Goal: Task Accomplishment & Management: Use online tool/utility

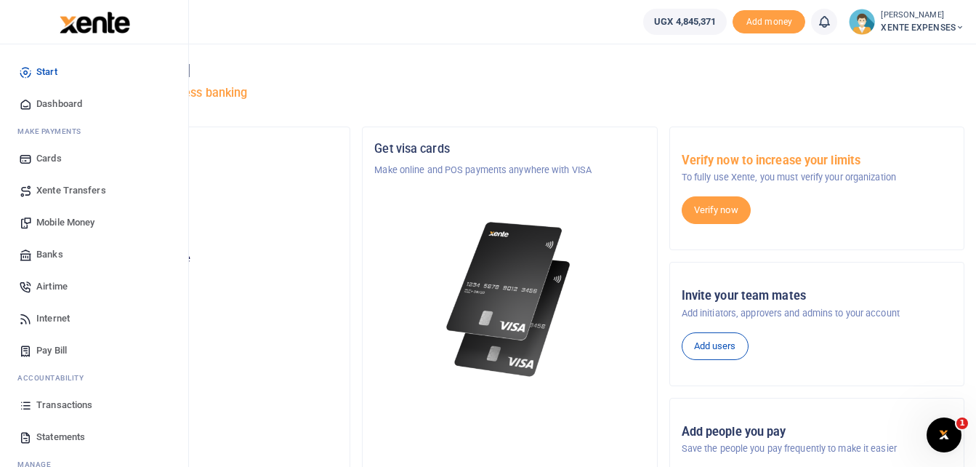
click at [62, 403] on span "Transactions" at bounding box center [64, 405] width 56 height 15
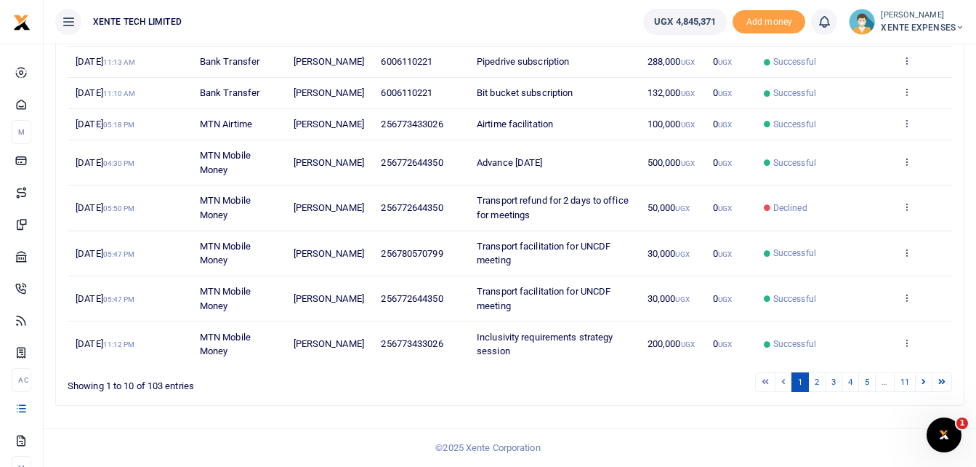
scroll to position [358, 0]
click at [816, 378] on link "2" at bounding box center [816, 382] width 17 height 20
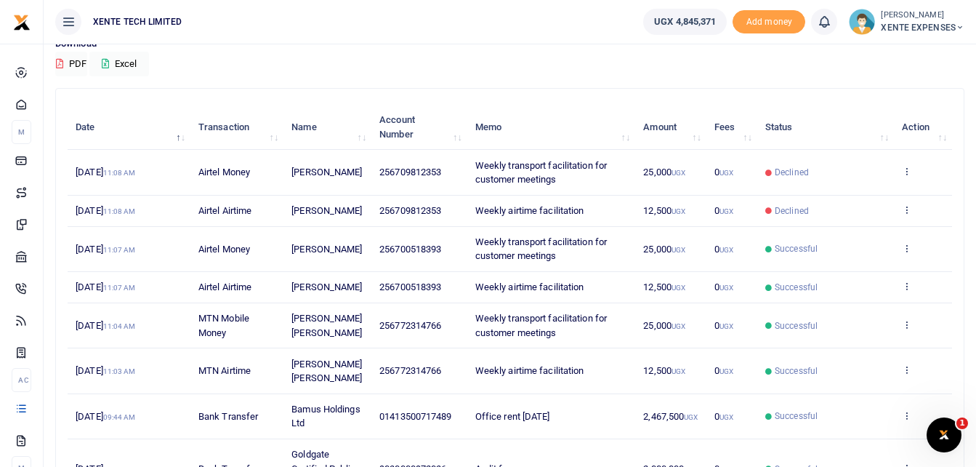
scroll to position [145, 0]
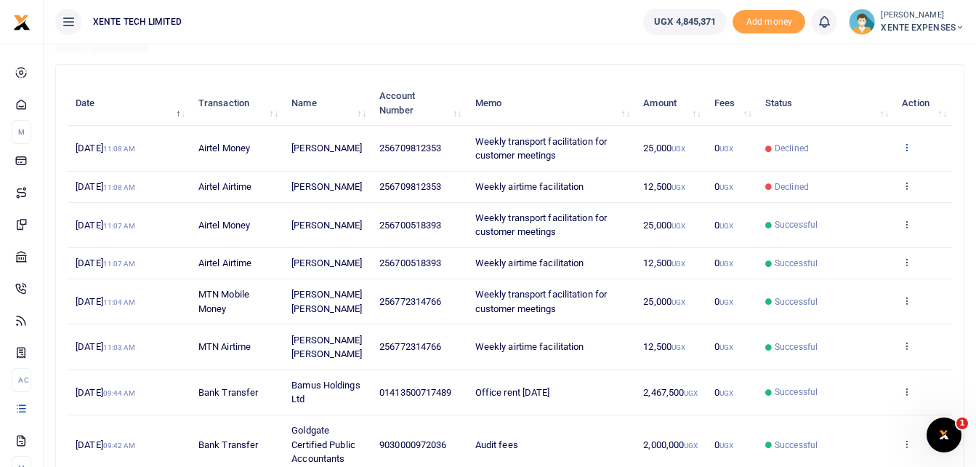
click at [907, 146] on icon at bounding box center [906, 147] width 9 height 10
click at [834, 206] on link "Send again" at bounding box center [853, 204] width 115 height 20
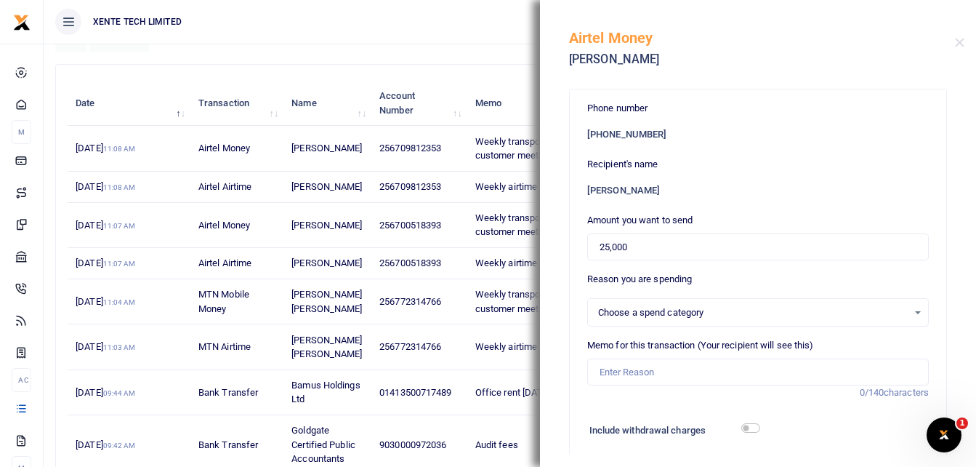
select select "15"
click at [621, 379] on input "Memo for this transaction (Your recipient will see this)" at bounding box center [758, 372] width 342 height 28
type input "Weekly transport facilitation for customer meetings"
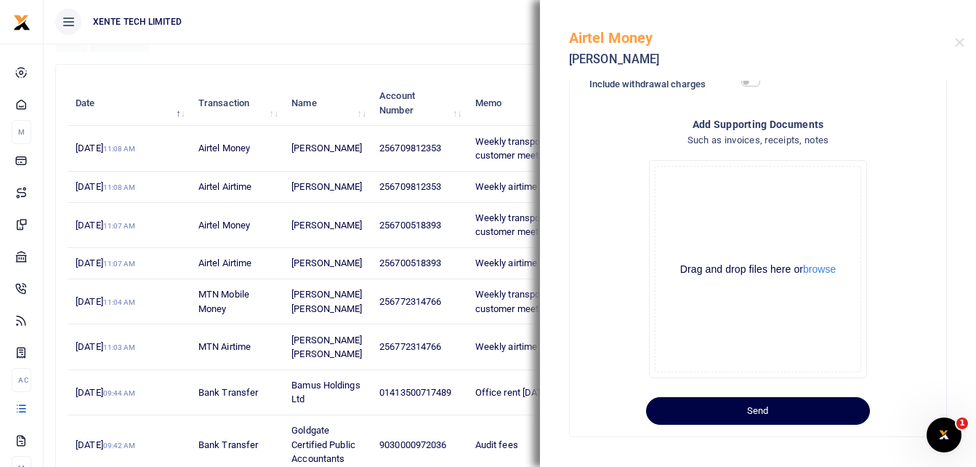
scroll to position [351, 0]
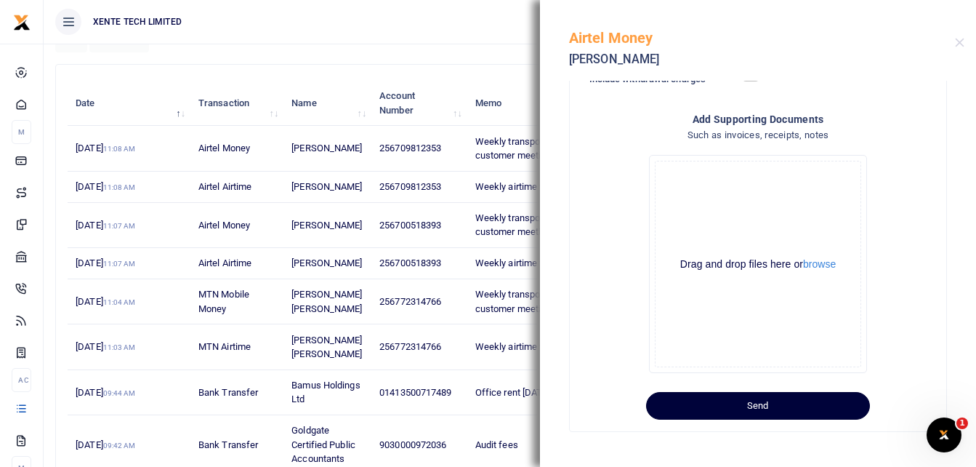
click at [764, 405] on button "Send" at bounding box center [758, 406] width 224 height 28
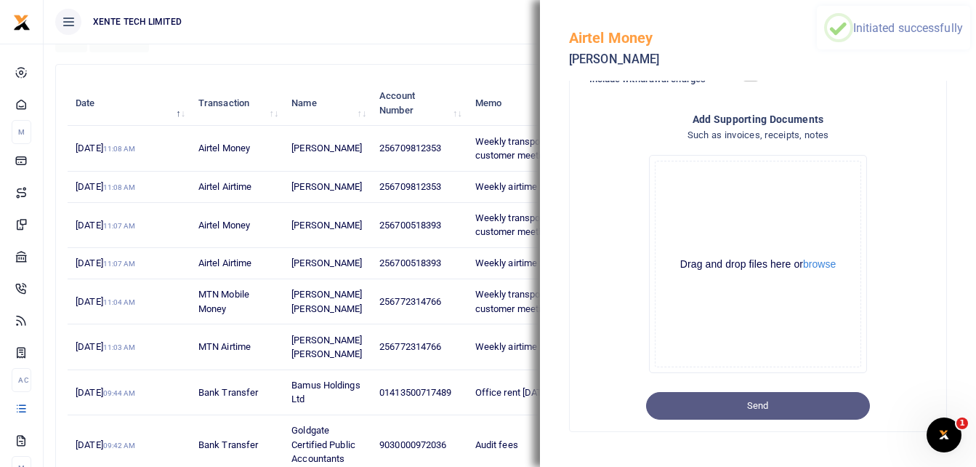
click at [479, 39] on ul "XENTE TECH LIMITED" at bounding box center [338, 22] width 588 height 44
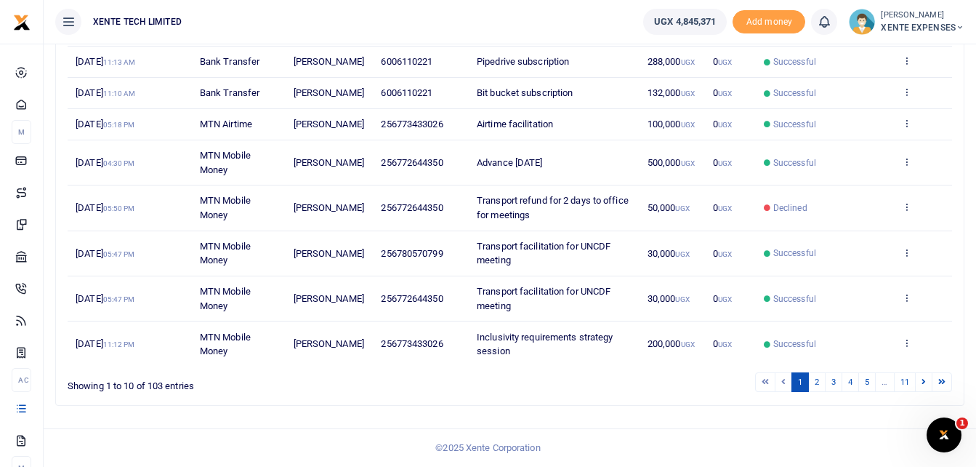
scroll to position [358, 0]
click at [818, 382] on link "2" at bounding box center [816, 382] width 17 height 20
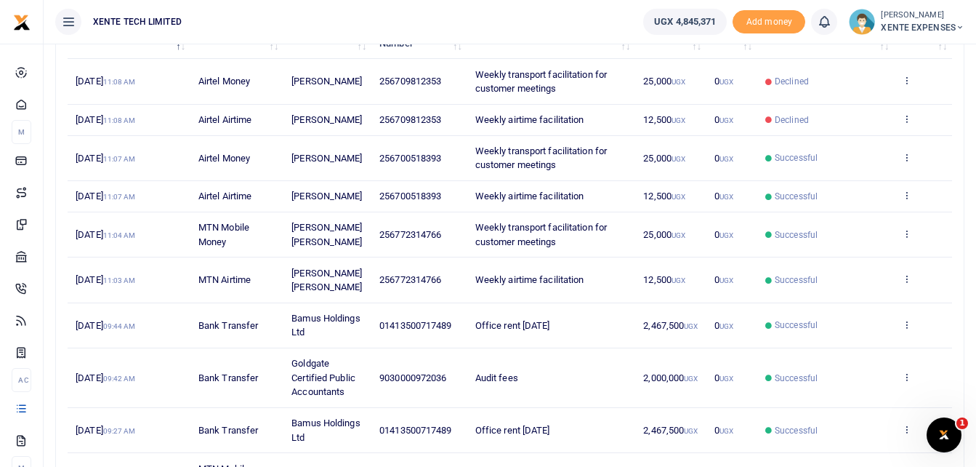
scroll to position [140, 0]
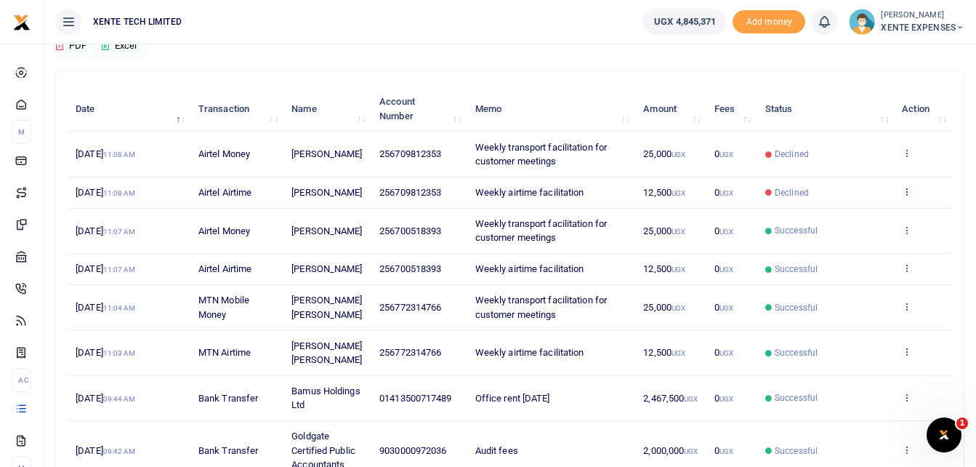
click at [907, 187] on icon at bounding box center [906, 191] width 9 height 10
click at [832, 246] on link "Send again" at bounding box center [853, 248] width 115 height 20
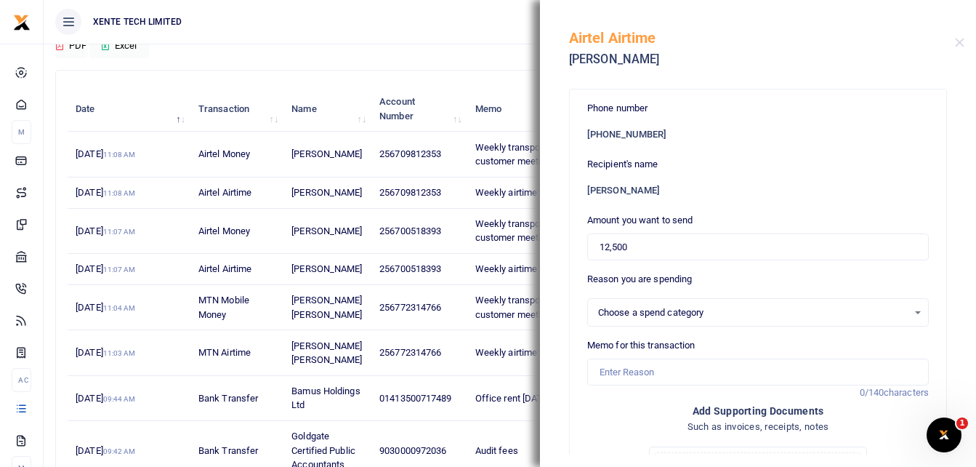
select select "15"
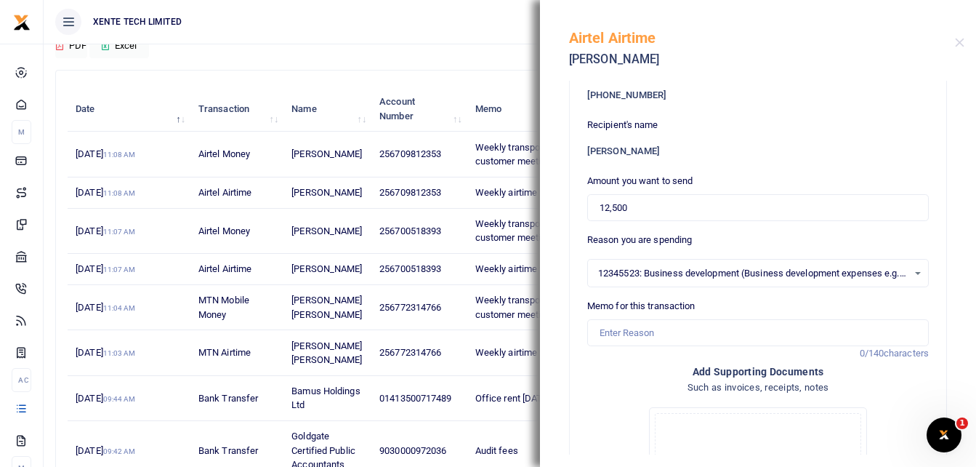
scroll to position [73, 0]
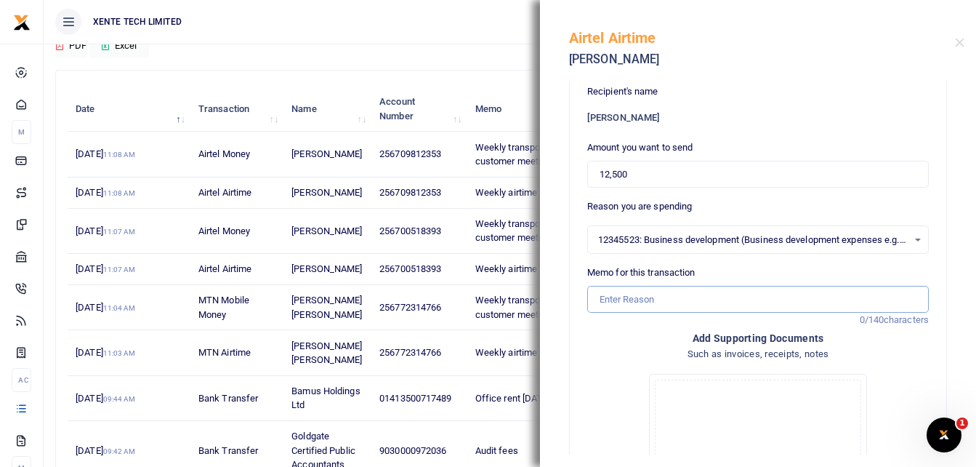
click at [614, 298] on input "Memo for this transaction" at bounding box center [758, 300] width 342 height 28
type input "Weekly airtime facilitation"
click at [596, 297] on input "Weekly airtime facilitation" at bounding box center [758, 300] width 342 height 28
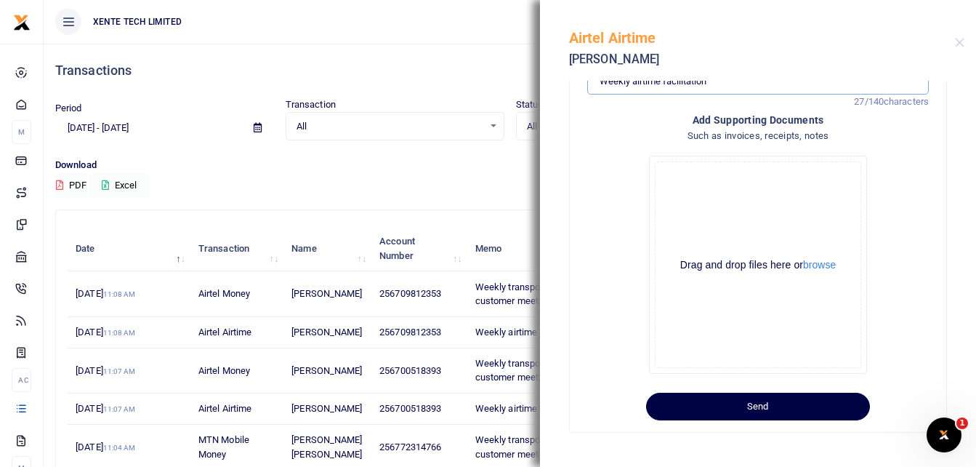
scroll to position [292, 0]
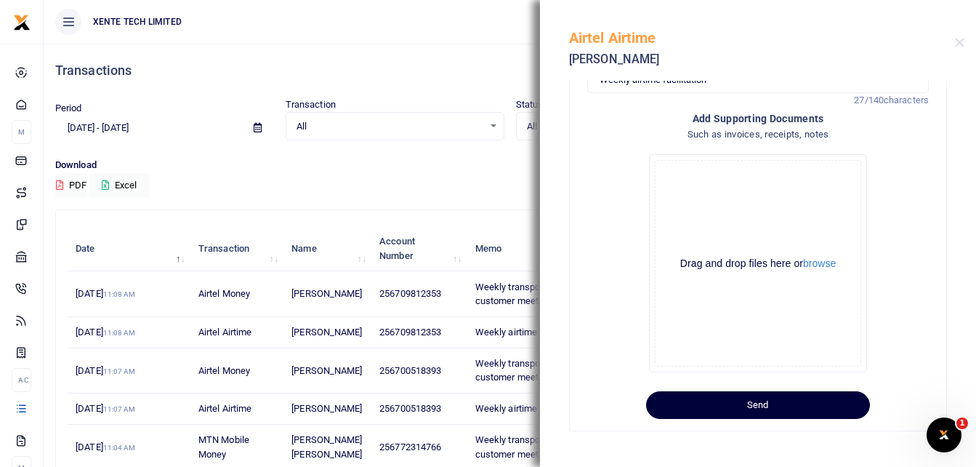
click at [756, 406] on button "Send" at bounding box center [758, 405] width 224 height 28
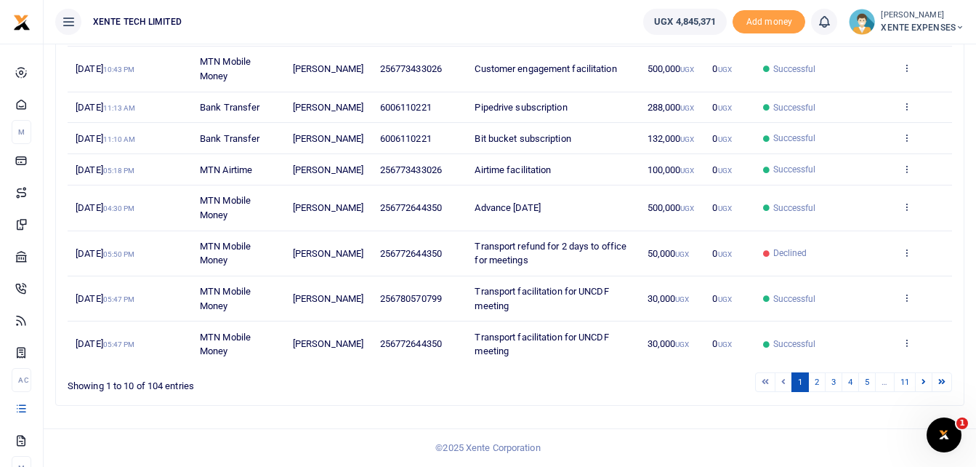
scroll to position [358, 0]
click at [819, 382] on link "2" at bounding box center [816, 382] width 17 height 20
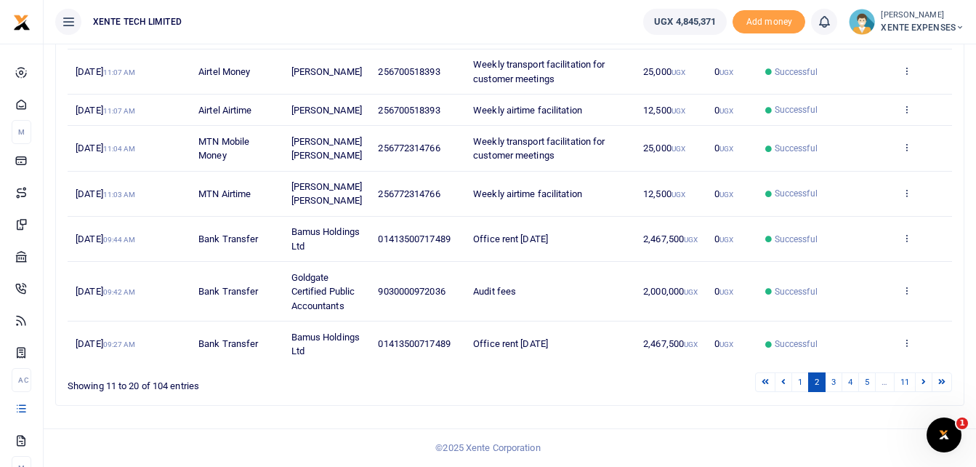
scroll to position [285, 0]
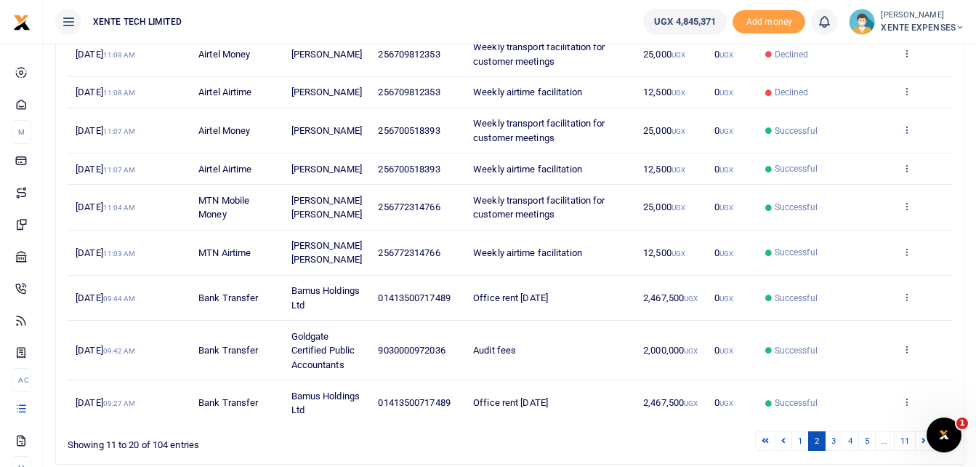
click at [908, 130] on icon at bounding box center [906, 129] width 9 height 10
click at [842, 188] on link "Send again" at bounding box center [853, 187] width 115 height 20
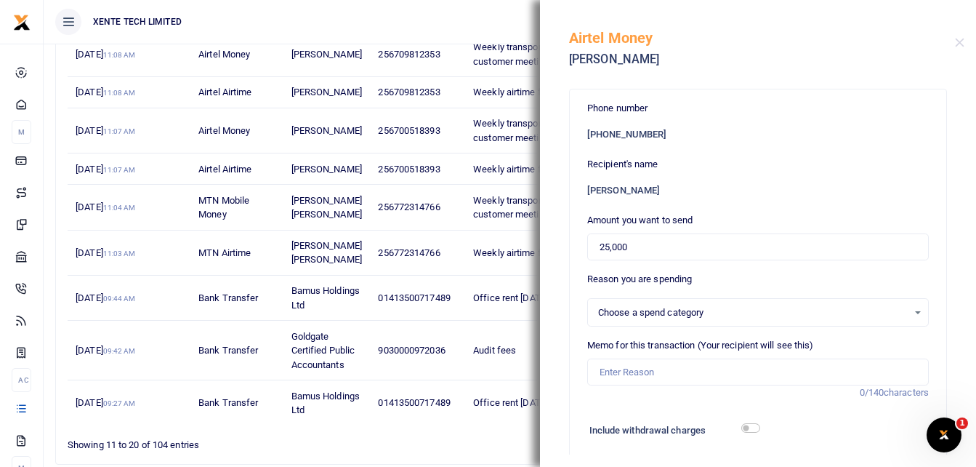
select select "15"
click at [612, 372] on input "Memo for this transaction (Your recipient will see this)" at bounding box center [758, 372] width 342 height 28
type input "Weekly transport facilitation for customer meetings"
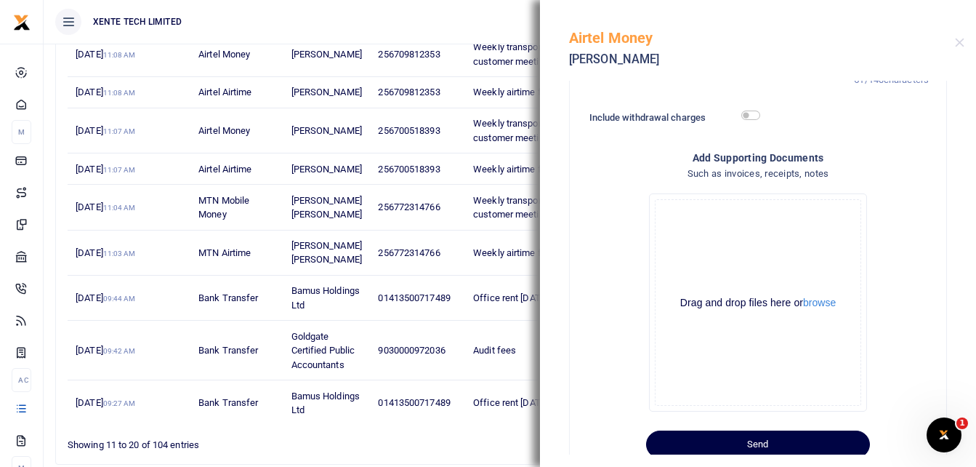
scroll to position [351, 0]
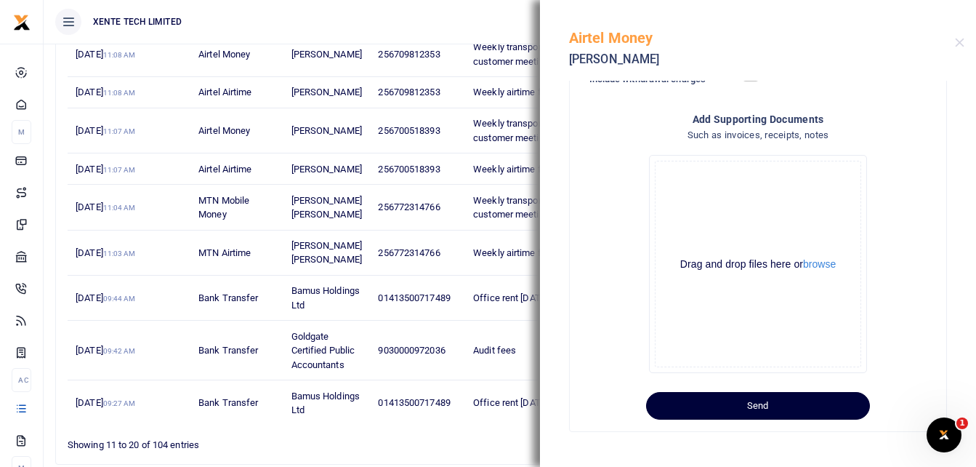
click at [688, 403] on button "Send" at bounding box center [758, 406] width 224 height 28
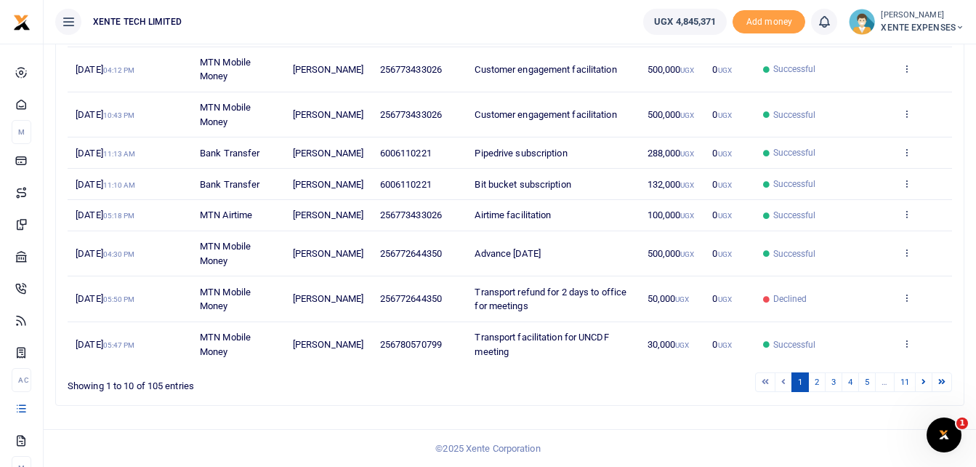
scroll to position [344, 0]
click at [816, 382] on link "2" at bounding box center [816, 382] width 17 height 20
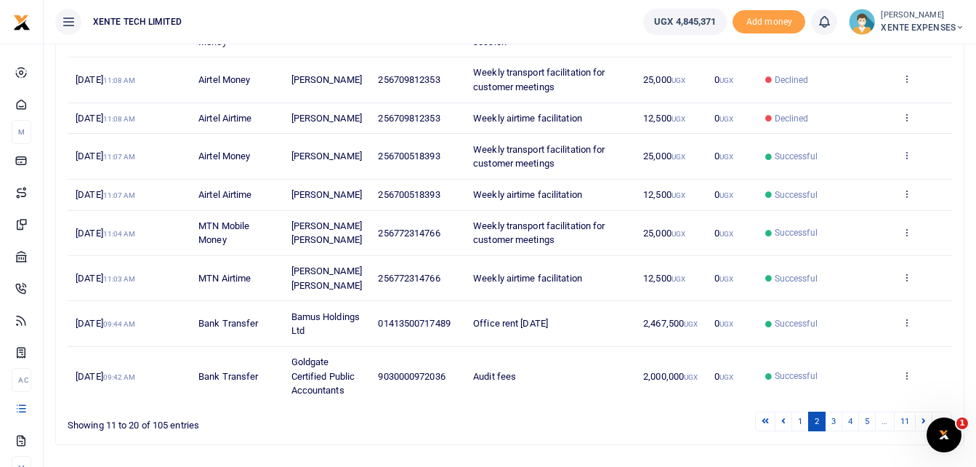
scroll to position [271, 0]
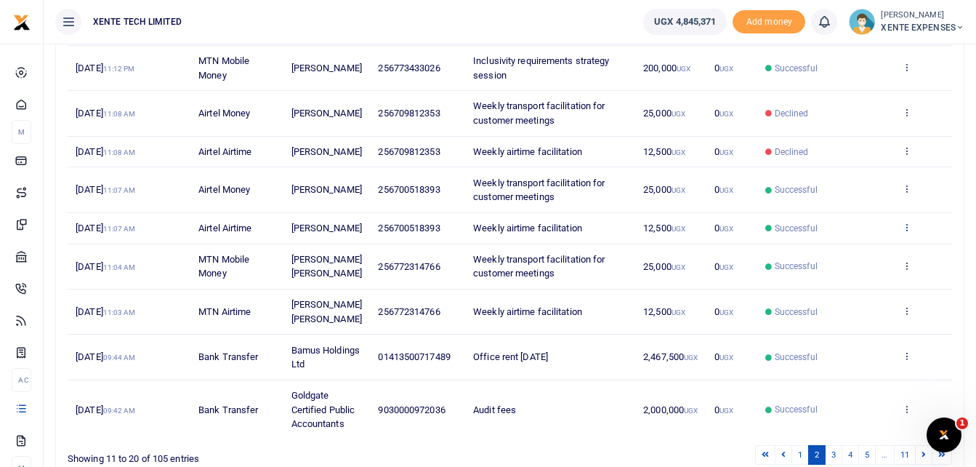
click at [906, 230] on icon at bounding box center [906, 227] width 9 height 10
click at [836, 290] on link "Send again" at bounding box center [853, 291] width 115 height 20
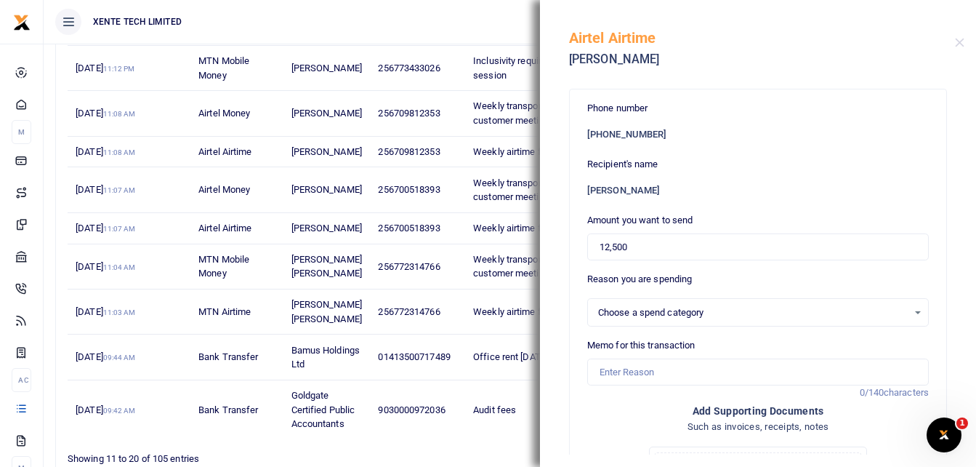
select select "15"
click at [609, 378] on input "Memo for this transaction" at bounding box center [758, 372] width 342 height 28
type input "Weekly airtime facilitation"
click at [603, 370] on input "Weekly airtime facilitation" at bounding box center [758, 372] width 342 height 28
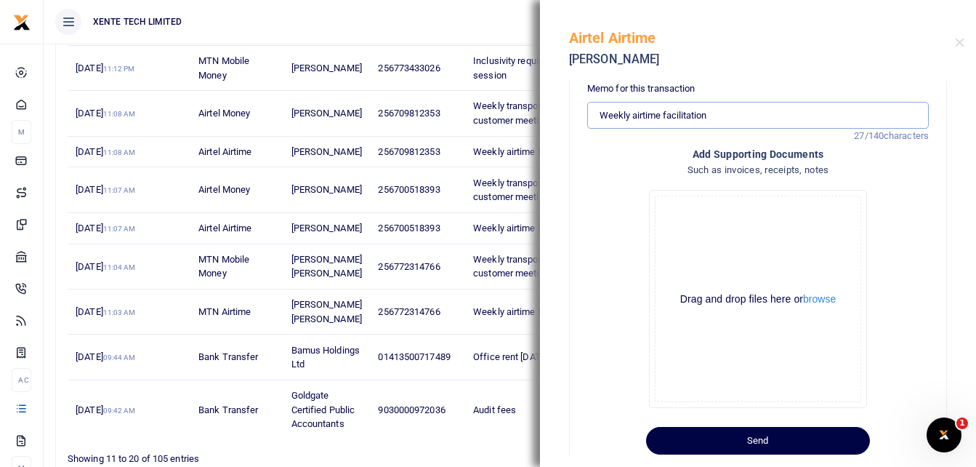
scroll to position [292, 0]
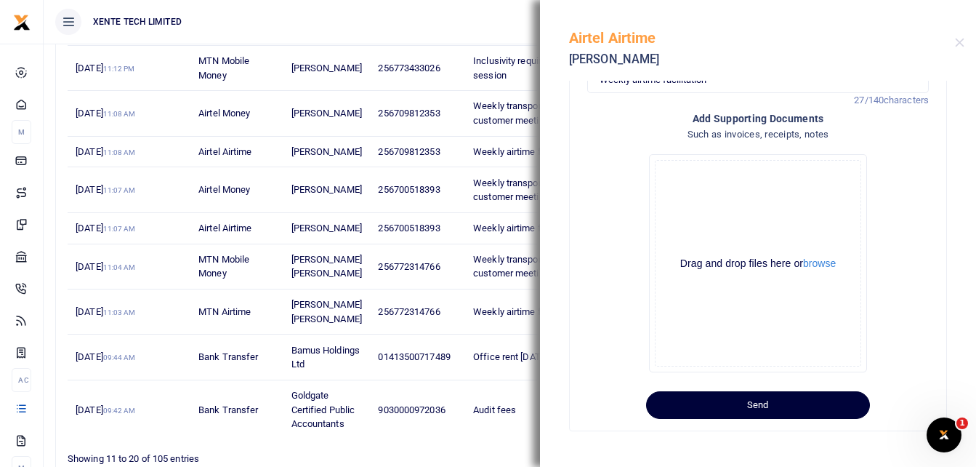
click at [746, 408] on button "Send" at bounding box center [758, 405] width 224 height 28
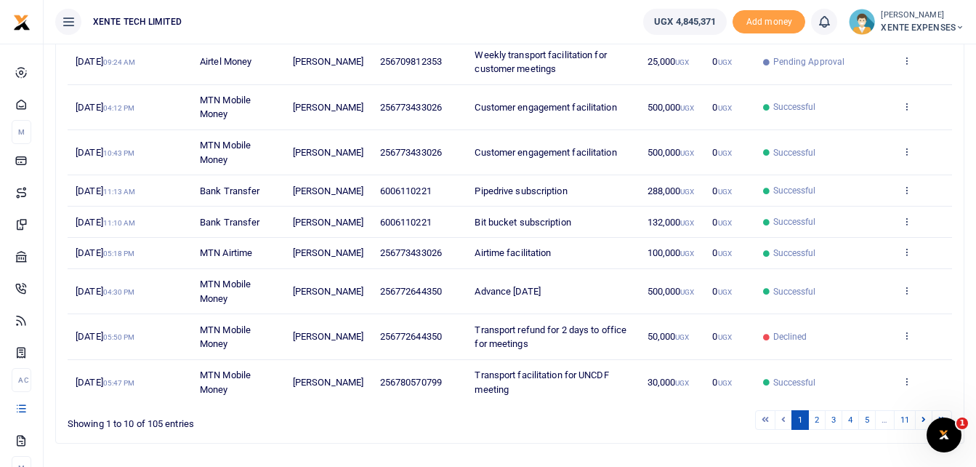
scroll to position [344, 0]
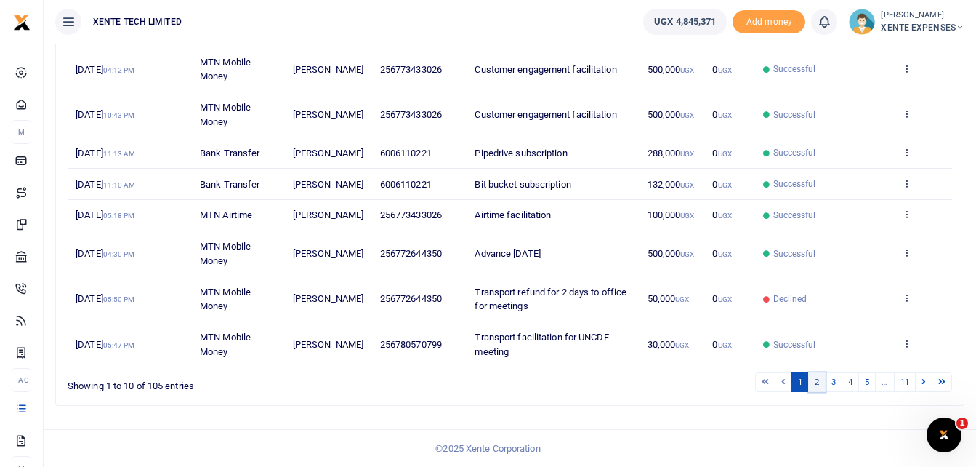
click at [818, 382] on link "2" at bounding box center [816, 382] width 17 height 20
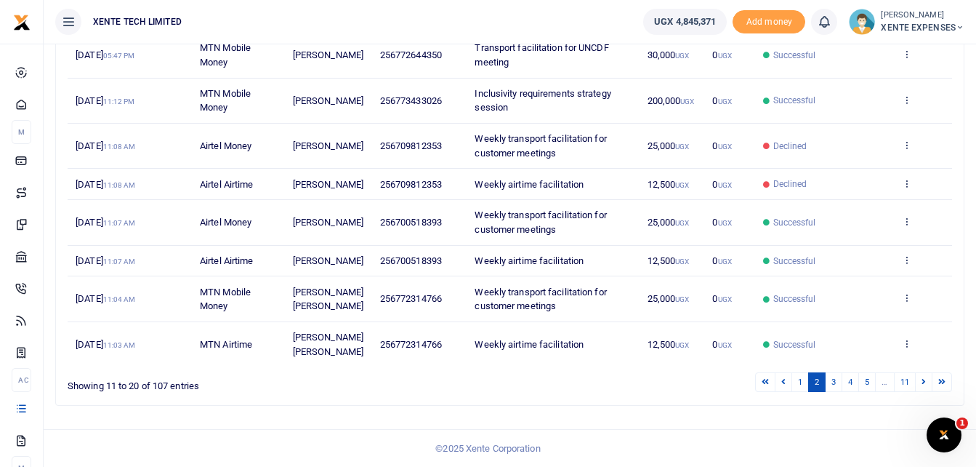
scroll to position [372, 0]
click at [911, 292] on icon at bounding box center [906, 297] width 9 height 10
click at [831, 366] on link "Send again" at bounding box center [853, 376] width 115 height 20
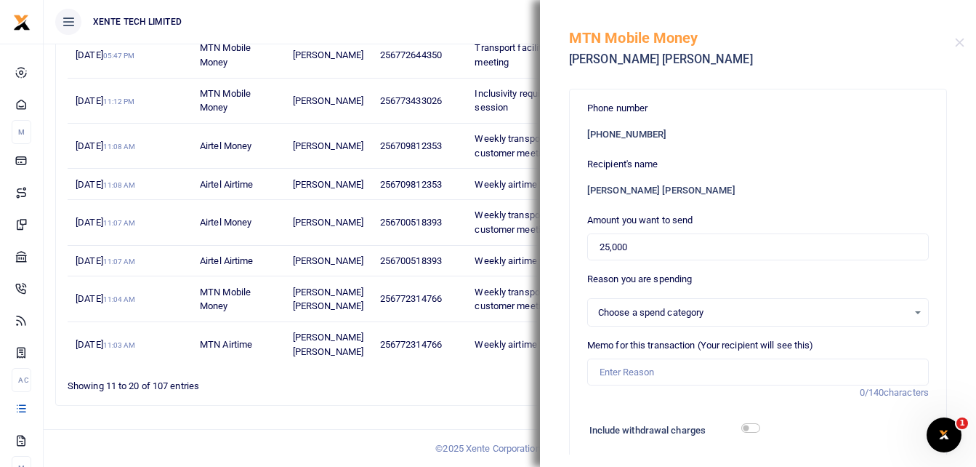
select select "15"
click at [624, 366] on input "Memo for this transaction (Your recipient will see this)" at bounding box center [758, 372] width 342 height 28
type input "Weekly transport facilitation for customer meetings"
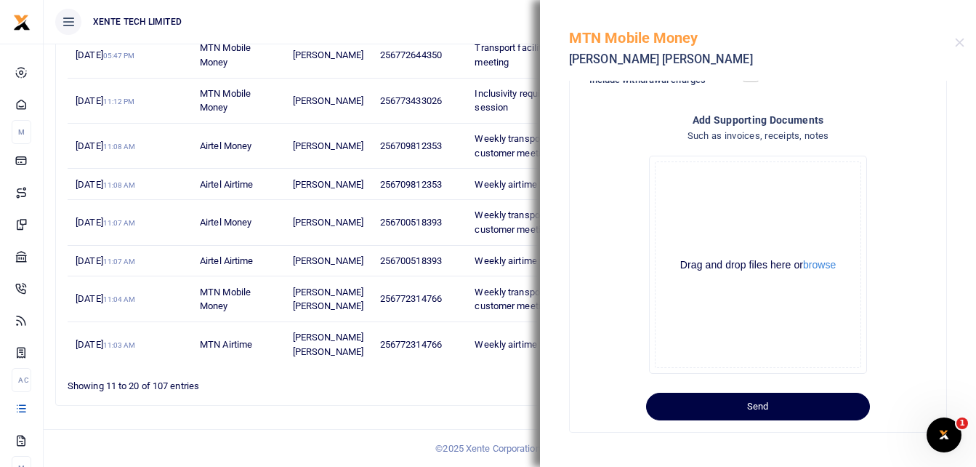
scroll to position [351, 0]
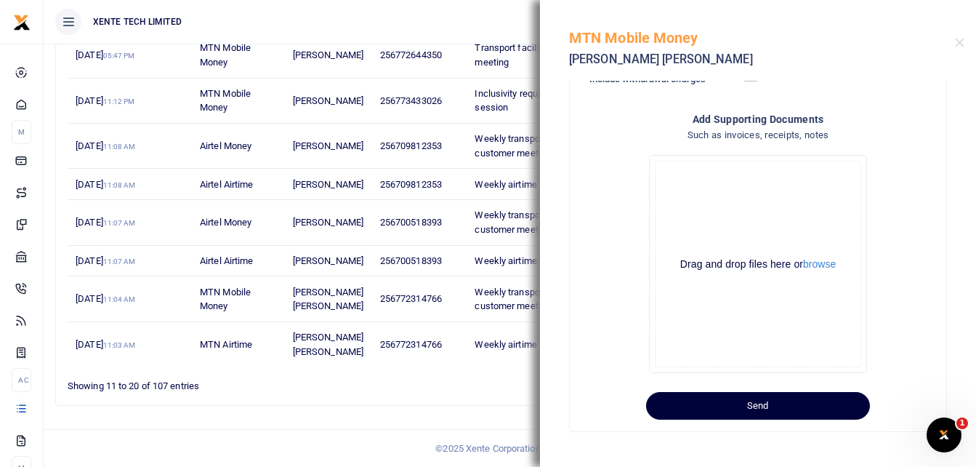
click at [697, 395] on button "Send" at bounding box center [758, 406] width 224 height 28
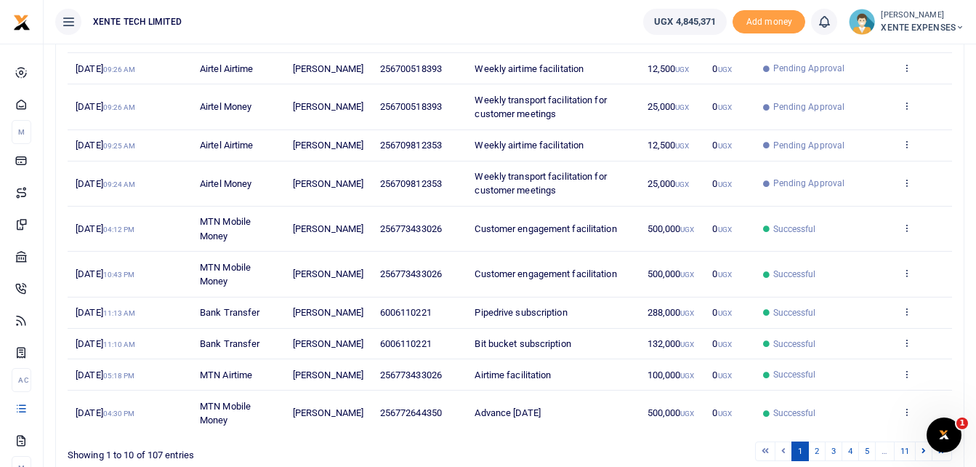
scroll to position [344, 0]
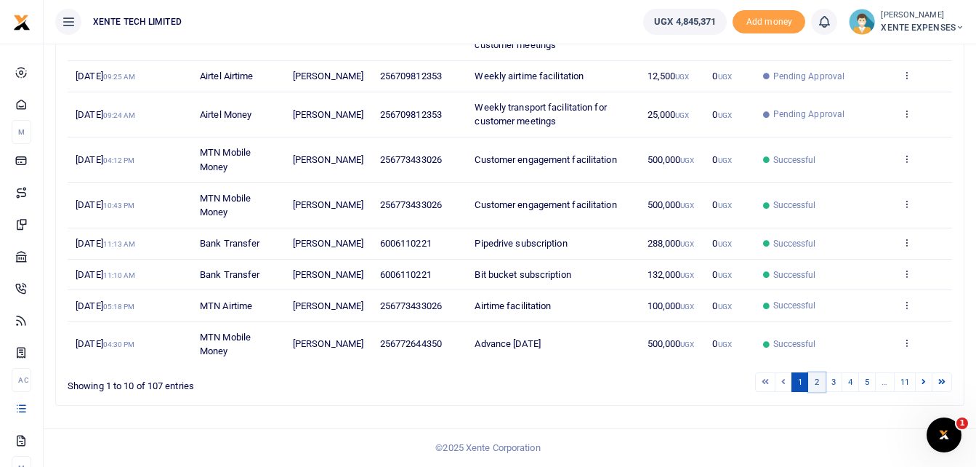
click at [816, 384] on link "2" at bounding box center [816, 382] width 17 height 20
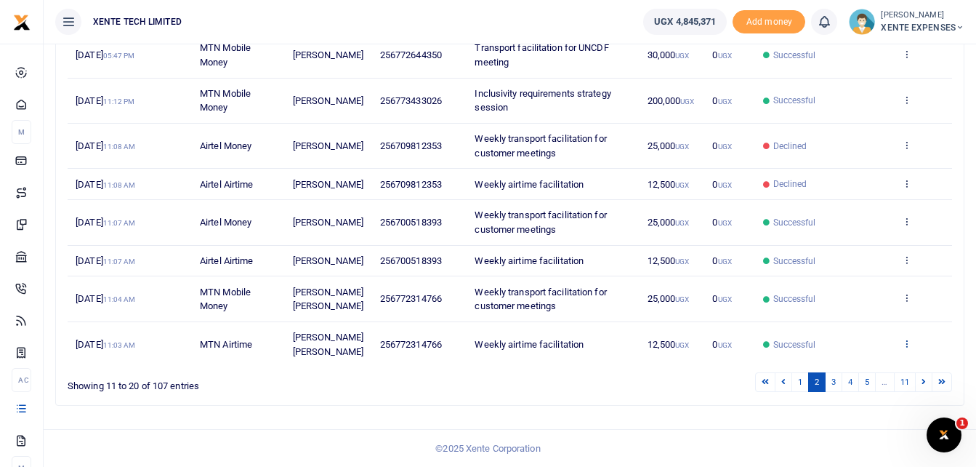
click at [906, 348] on icon at bounding box center [906, 343] width 9 height 10
click at [855, 323] on link "Send again" at bounding box center [853, 313] width 115 height 20
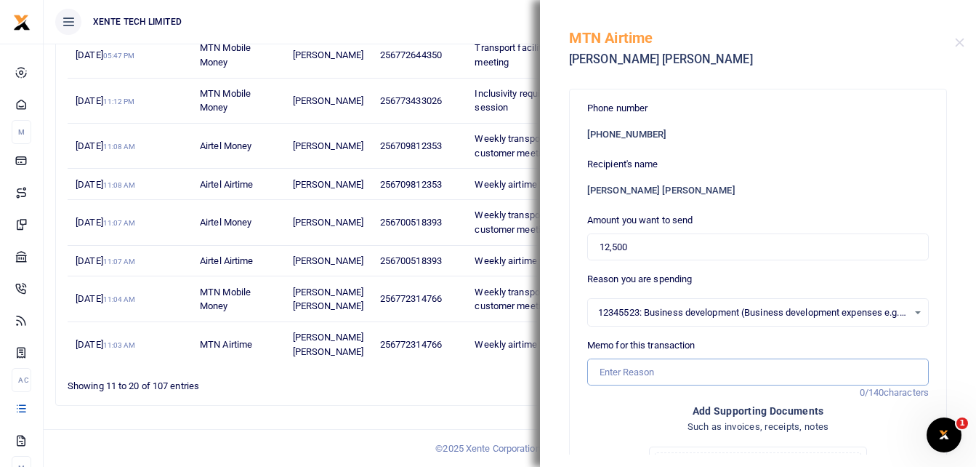
click at [619, 371] on input "Memo for this transaction" at bounding box center [758, 372] width 342 height 28
type input "Weekly airtime facilitation"
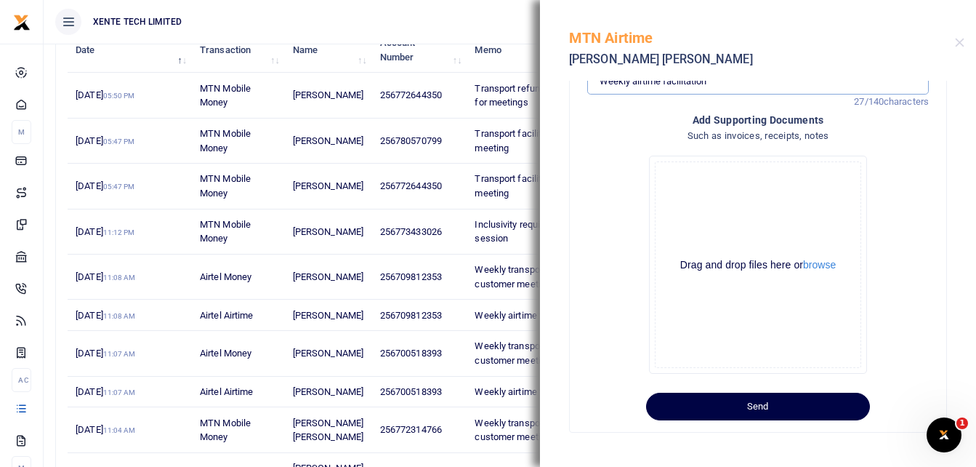
scroll to position [292, 0]
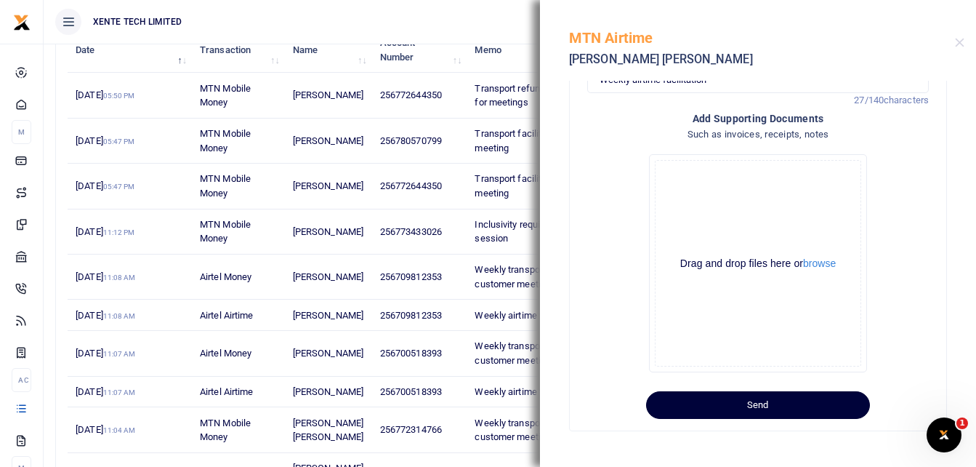
click at [733, 408] on button "Send" at bounding box center [758, 405] width 224 height 28
